Goal: Task Accomplishment & Management: Manage account settings

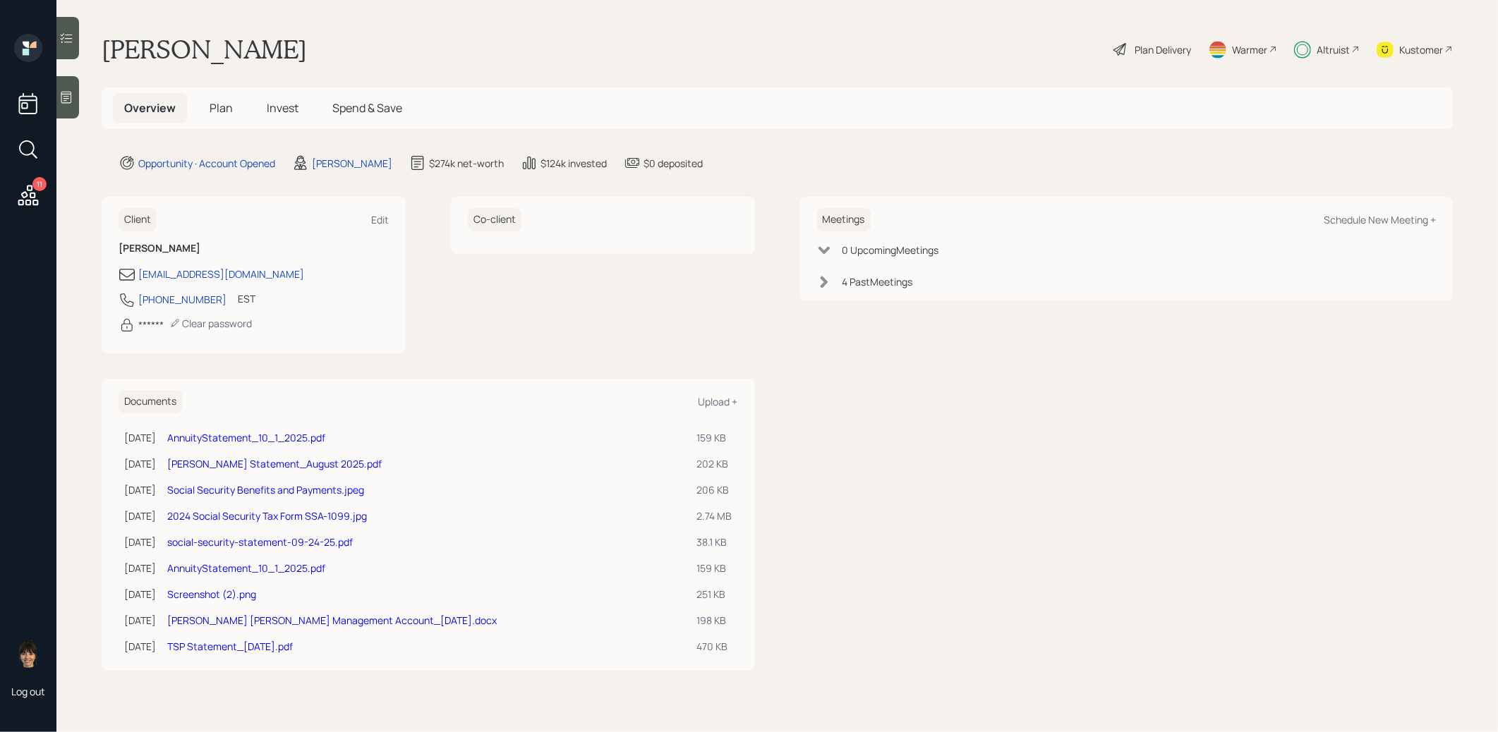
click at [279, 104] on span "Invest" at bounding box center [283, 108] width 32 height 16
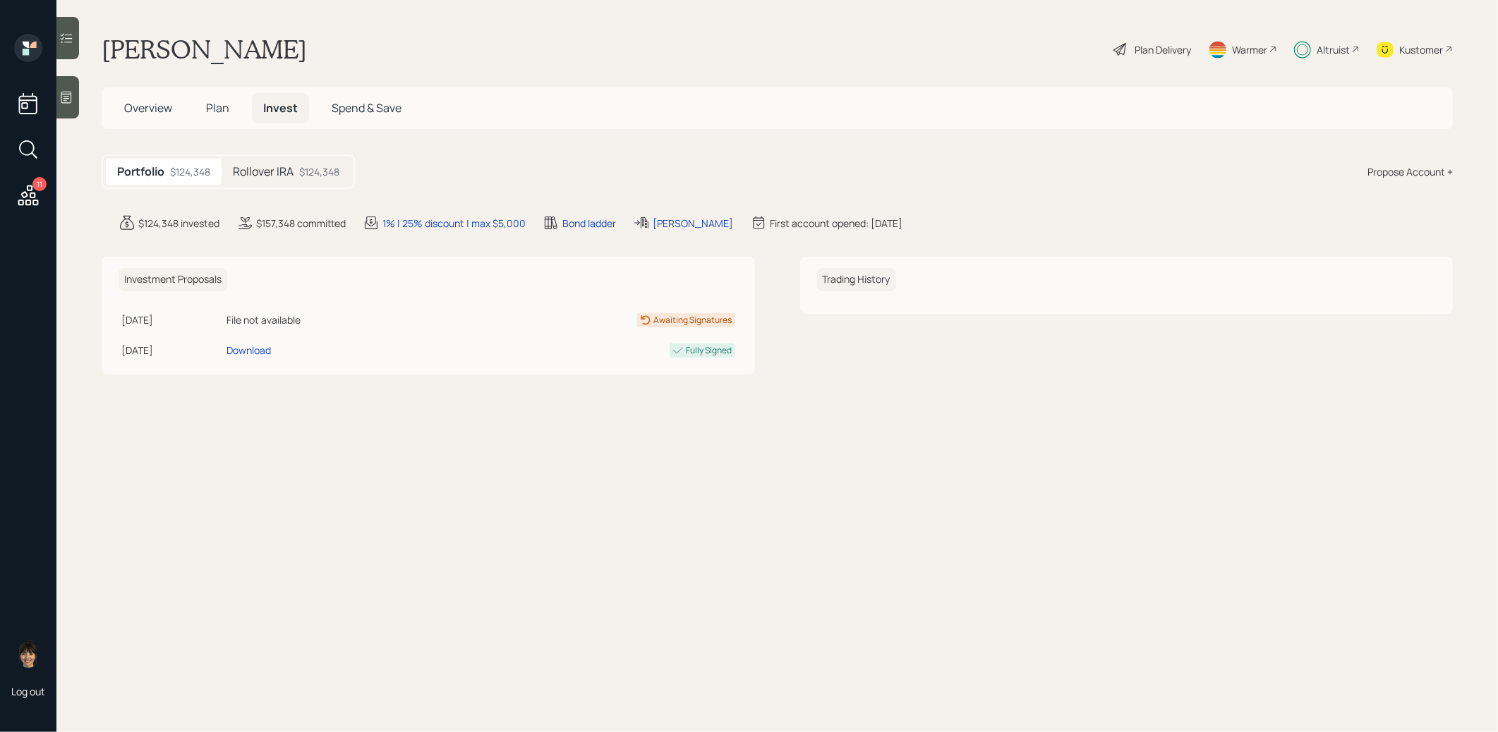
click at [277, 178] on h5 "Rollover IRA" at bounding box center [263, 171] width 61 height 13
